Goal: Navigation & Orientation: Understand site structure

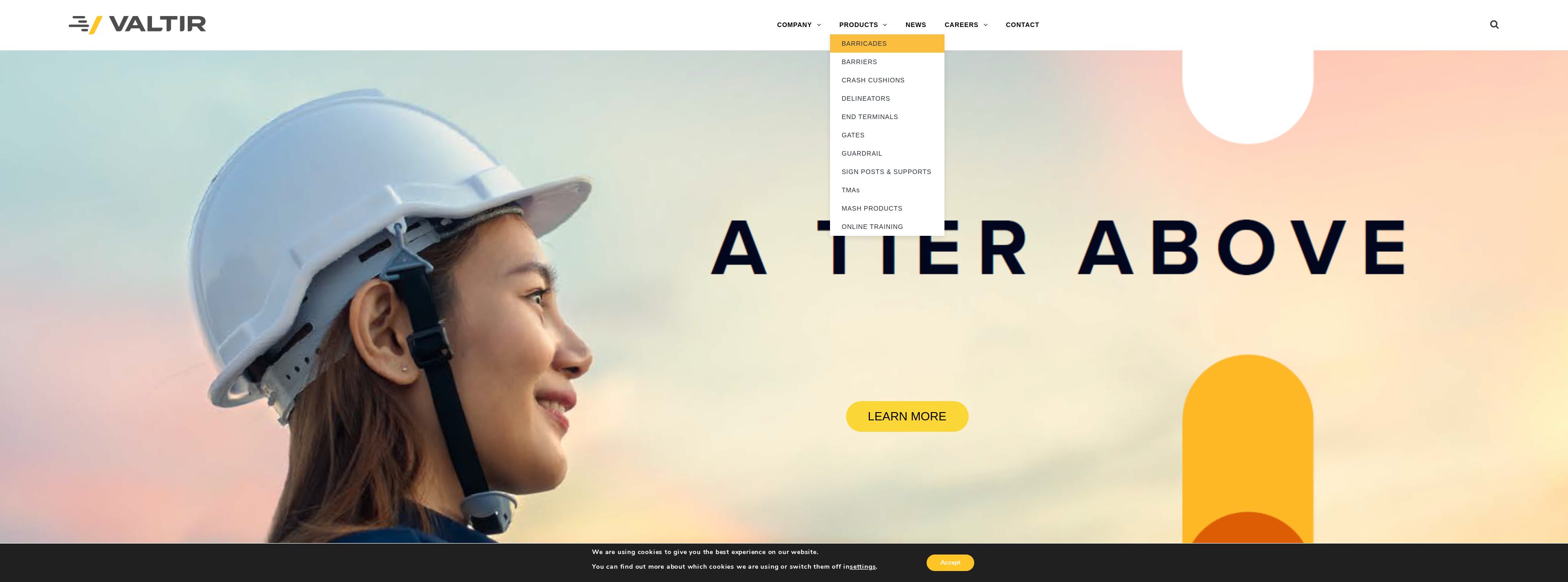
click at [858, 48] on link "BARRICADES" at bounding box center [887, 43] width 114 height 18
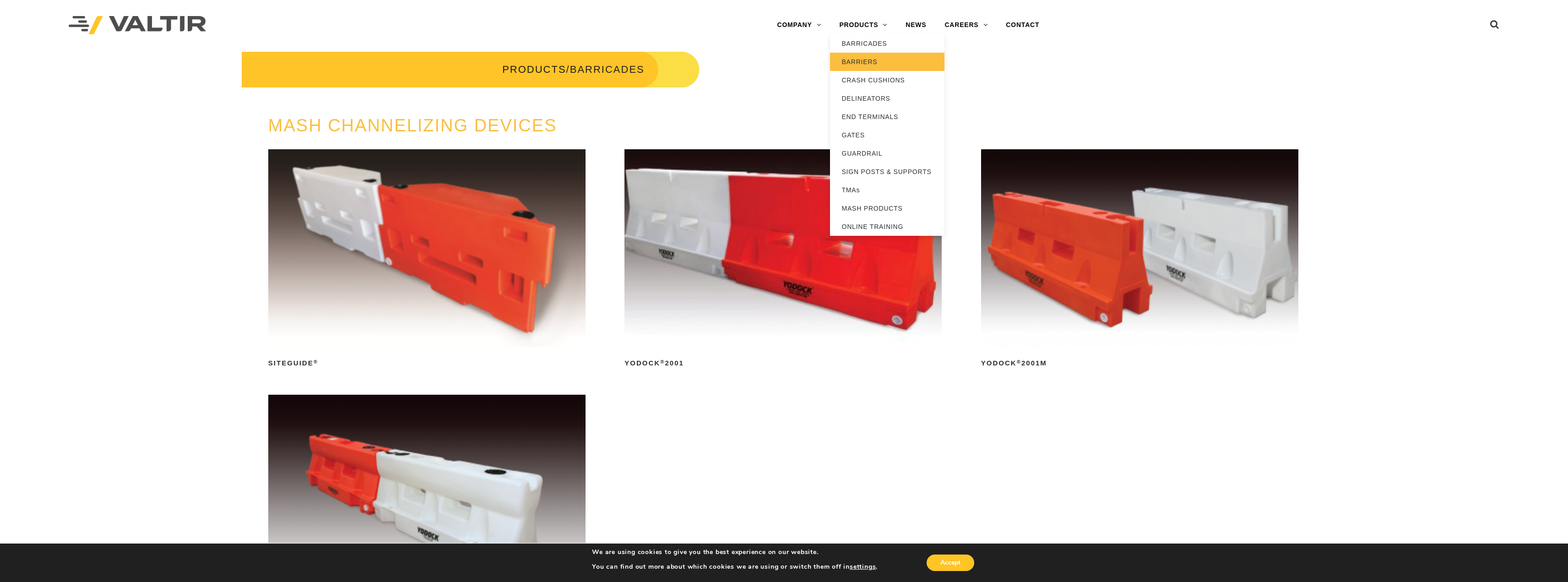
click at [874, 63] on link "BARRIERS" at bounding box center [887, 61] width 114 height 18
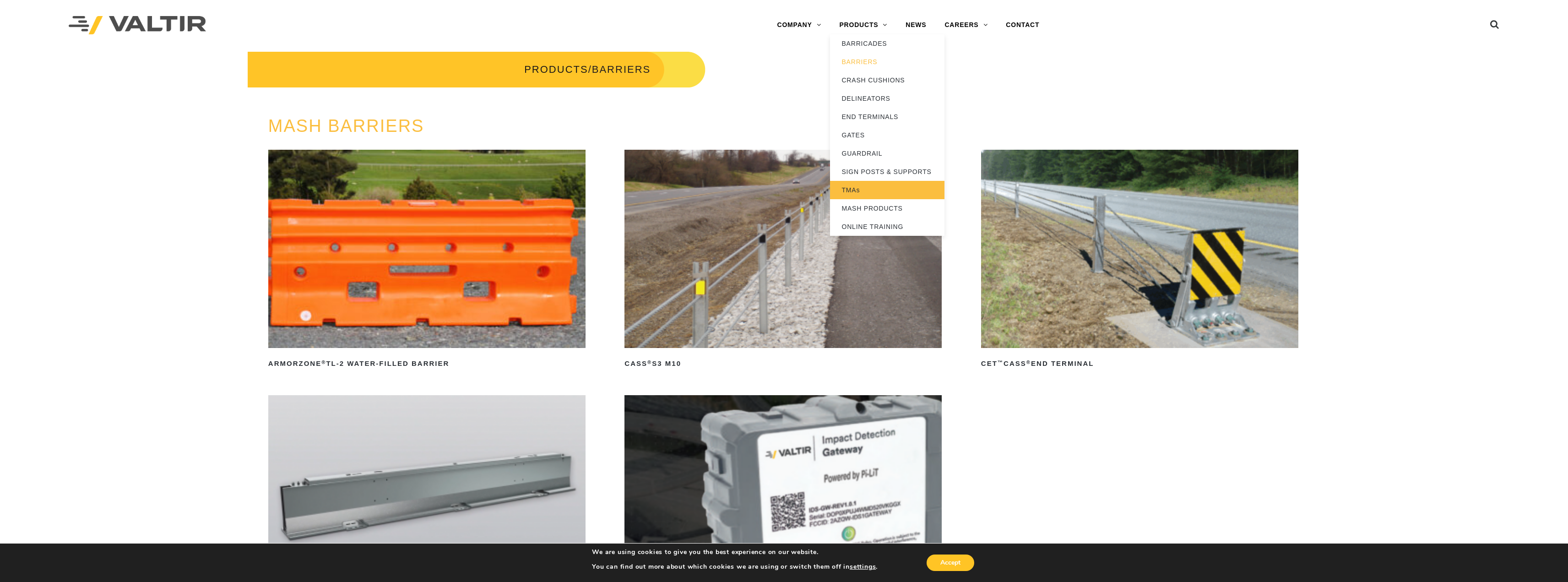
click at [858, 192] on link "TMAs" at bounding box center [887, 190] width 114 height 18
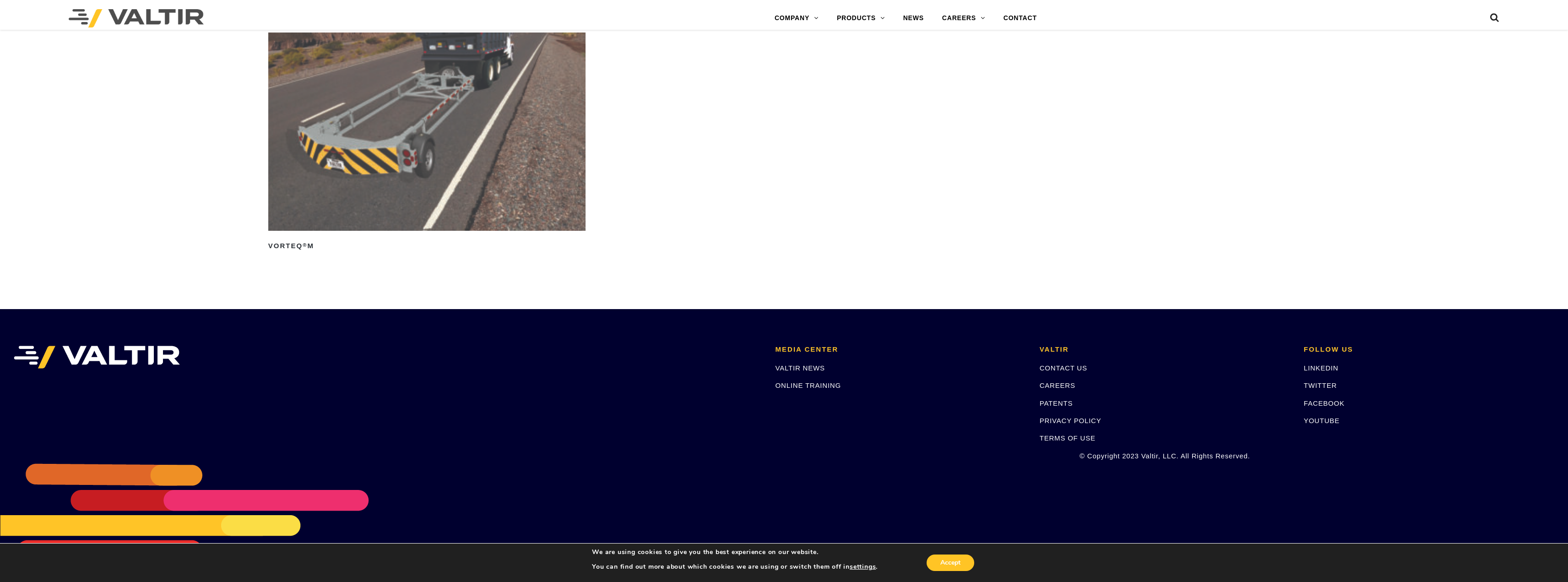
scroll to position [1747, 0]
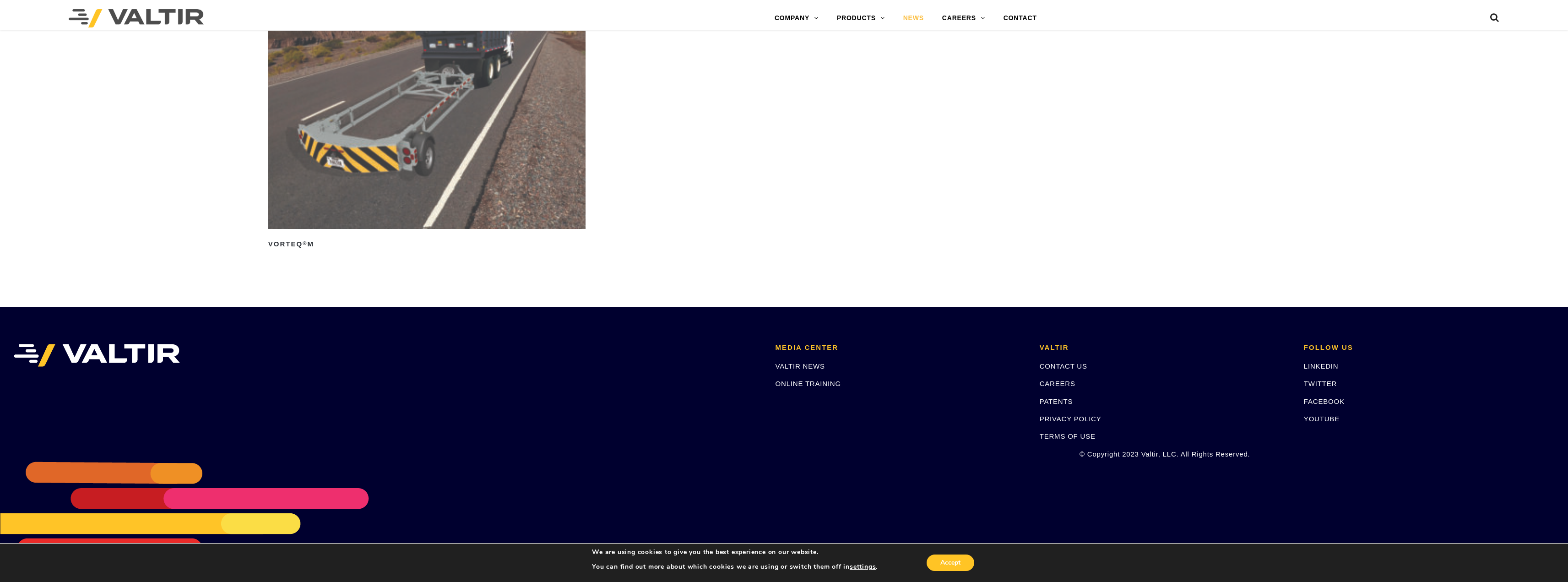
click at [911, 20] on link "NEWS" at bounding box center [914, 18] width 39 height 18
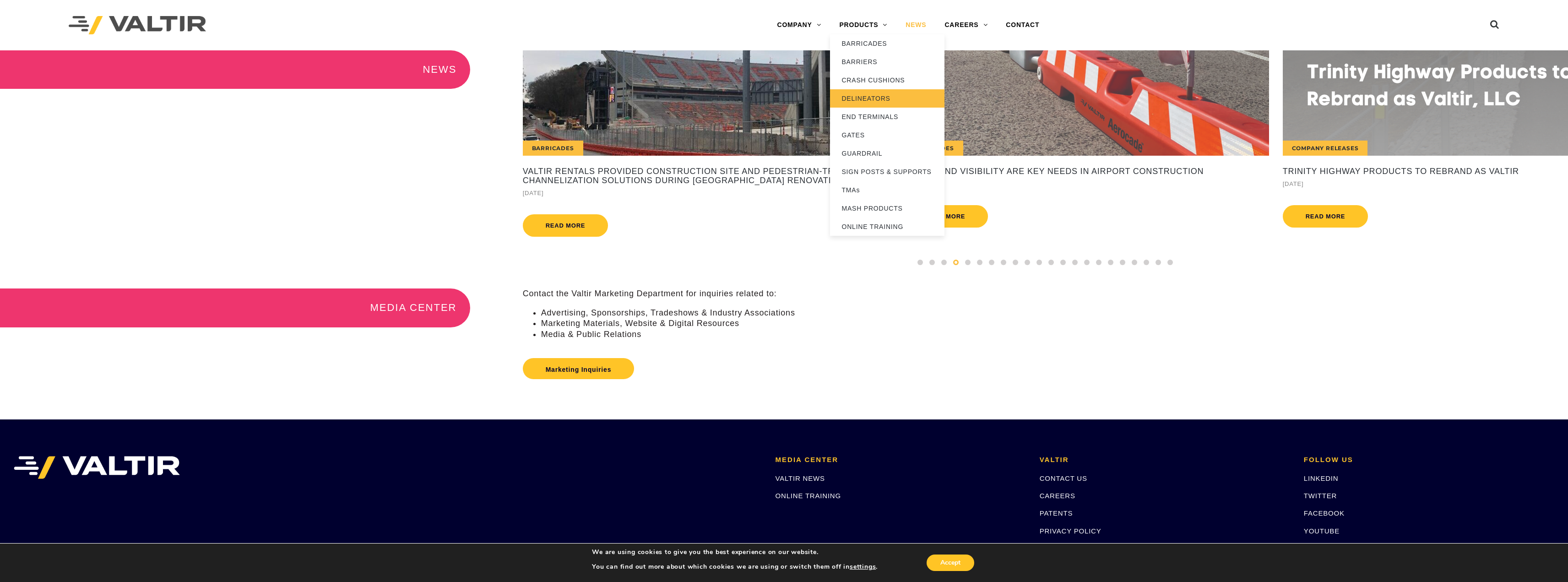
click at [858, 99] on link "DELINEATORS" at bounding box center [887, 99] width 114 height 18
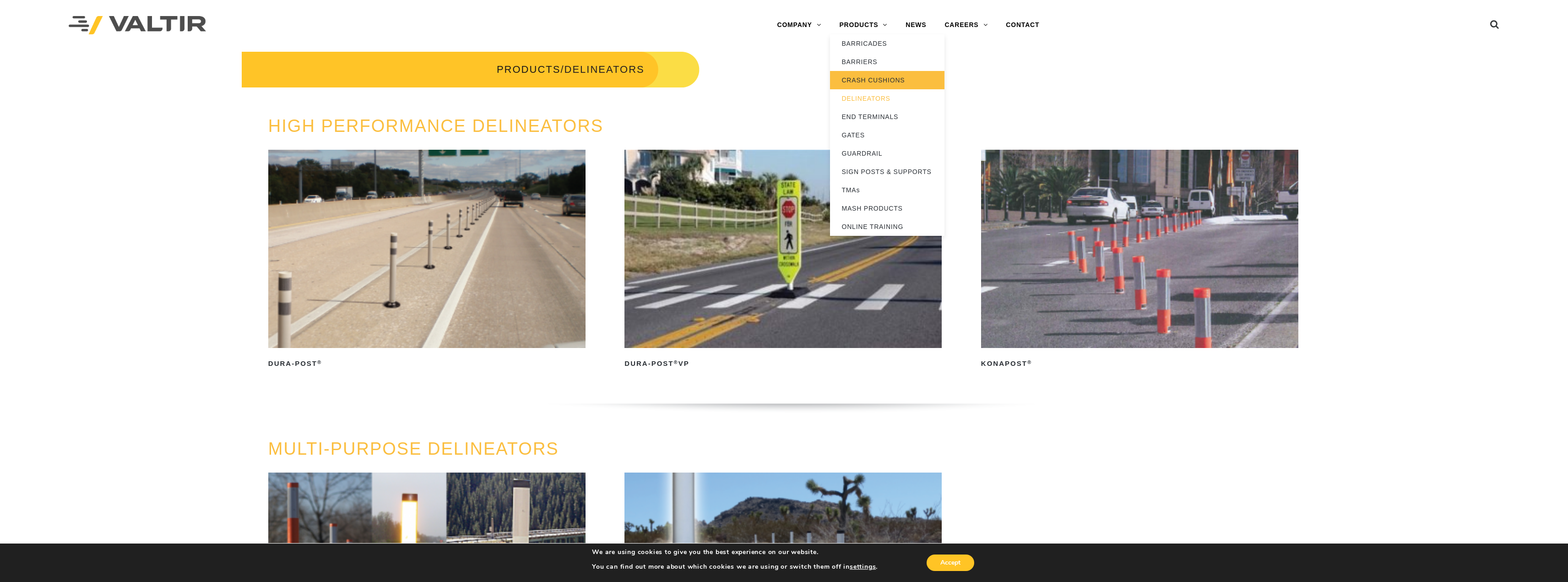
click at [856, 80] on link "CRASH CUSHIONS" at bounding box center [887, 80] width 114 height 18
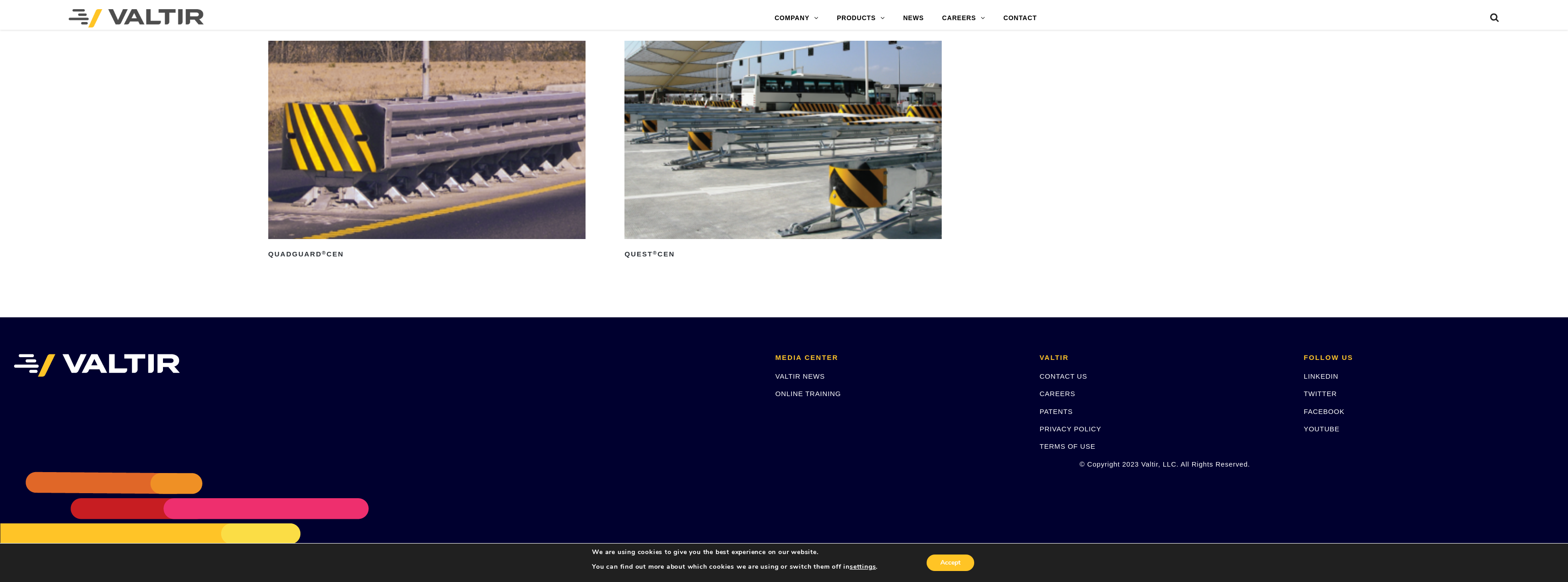
scroll to position [4590, 0]
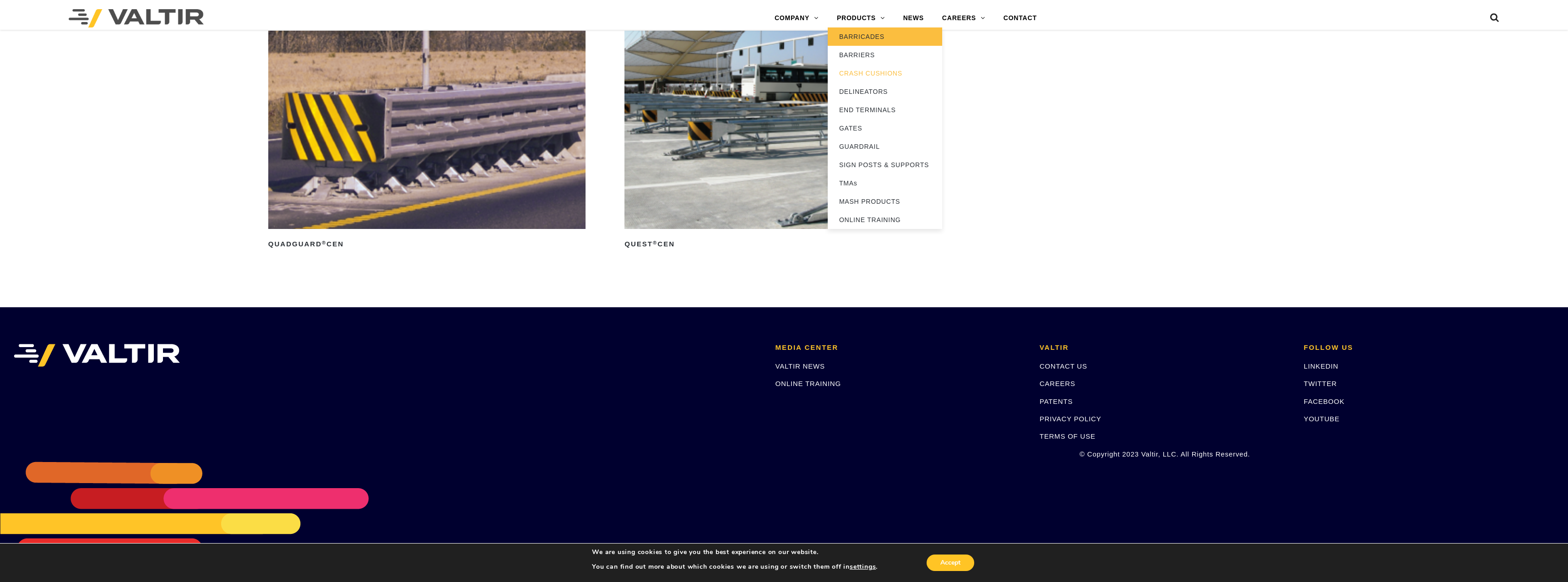
click at [856, 36] on link "BARRICADES" at bounding box center [885, 37] width 114 height 18
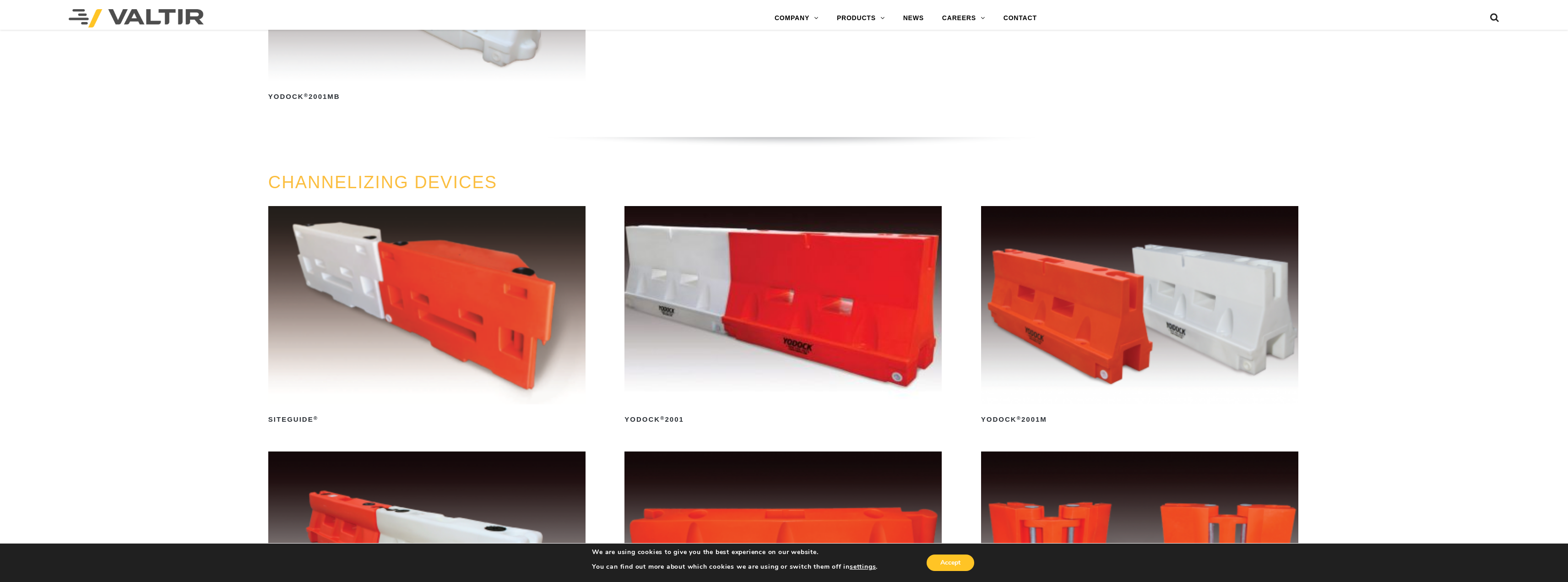
scroll to position [366, 0]
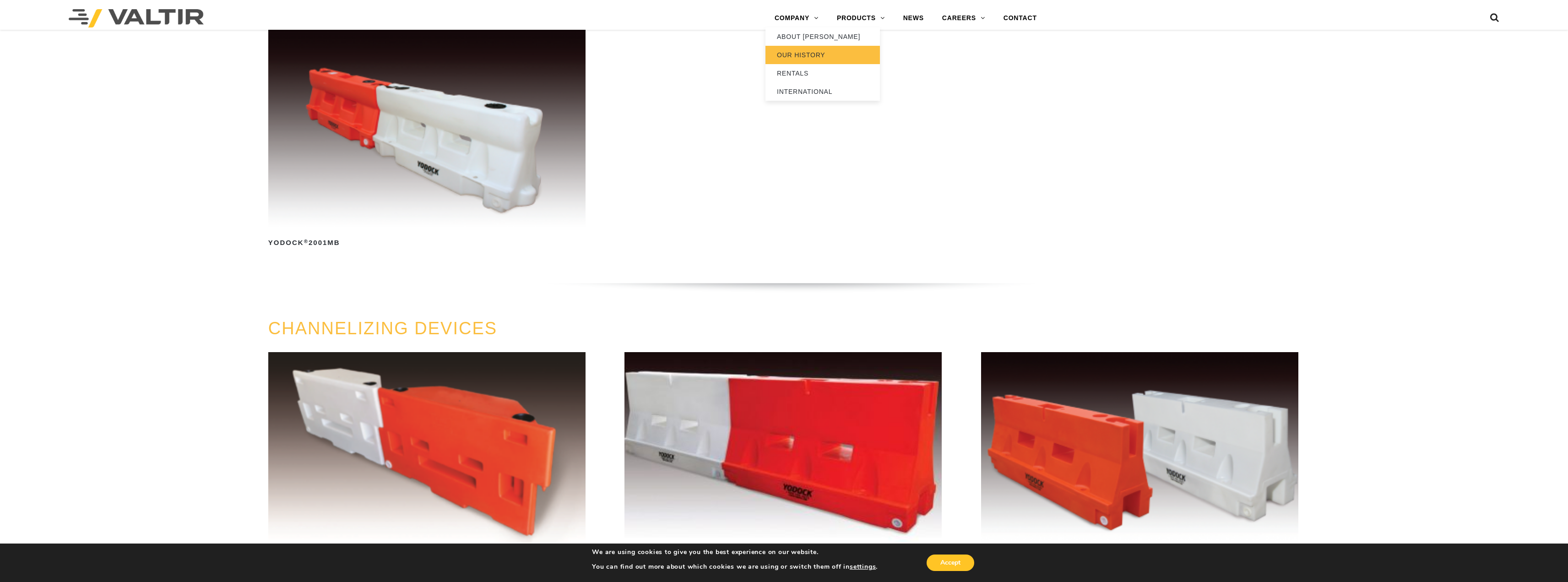
click at [793, 54] on link "OUR HISTORY" at bounding box center [823, 55] width 114 height 18
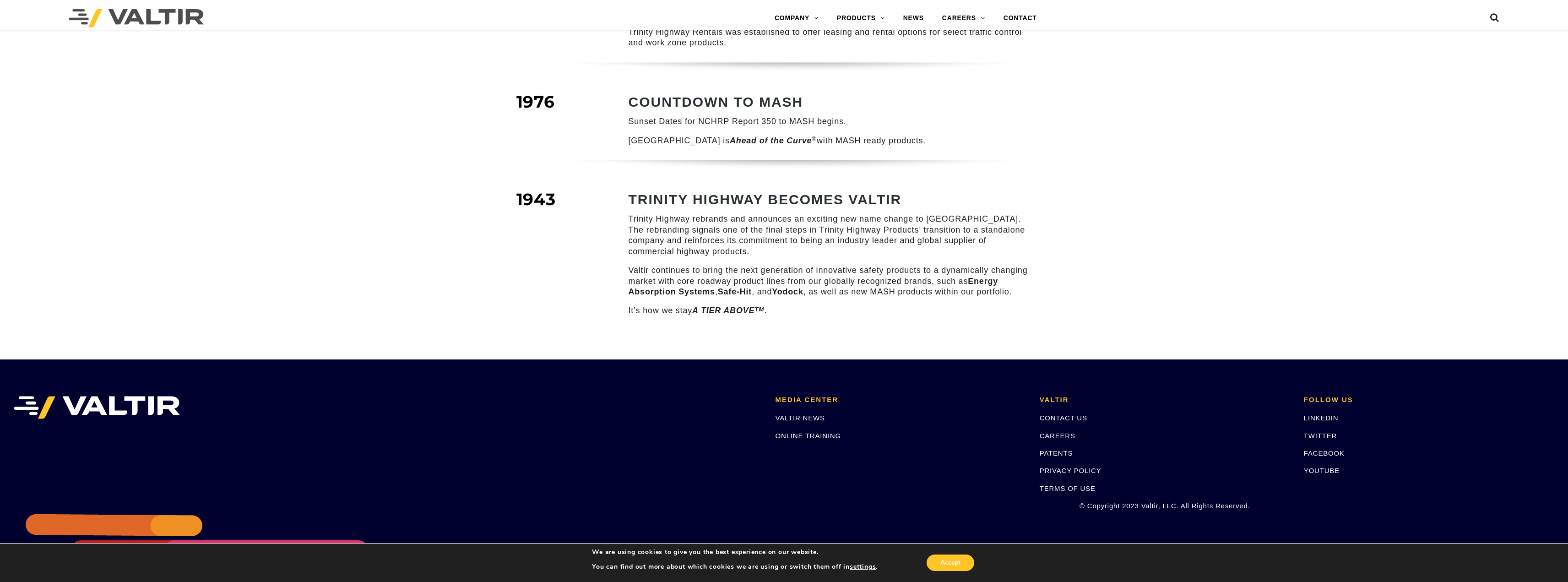
scroll to position [1232, 0]
